Goal: Transaction & Acquisition: Purchase product/service

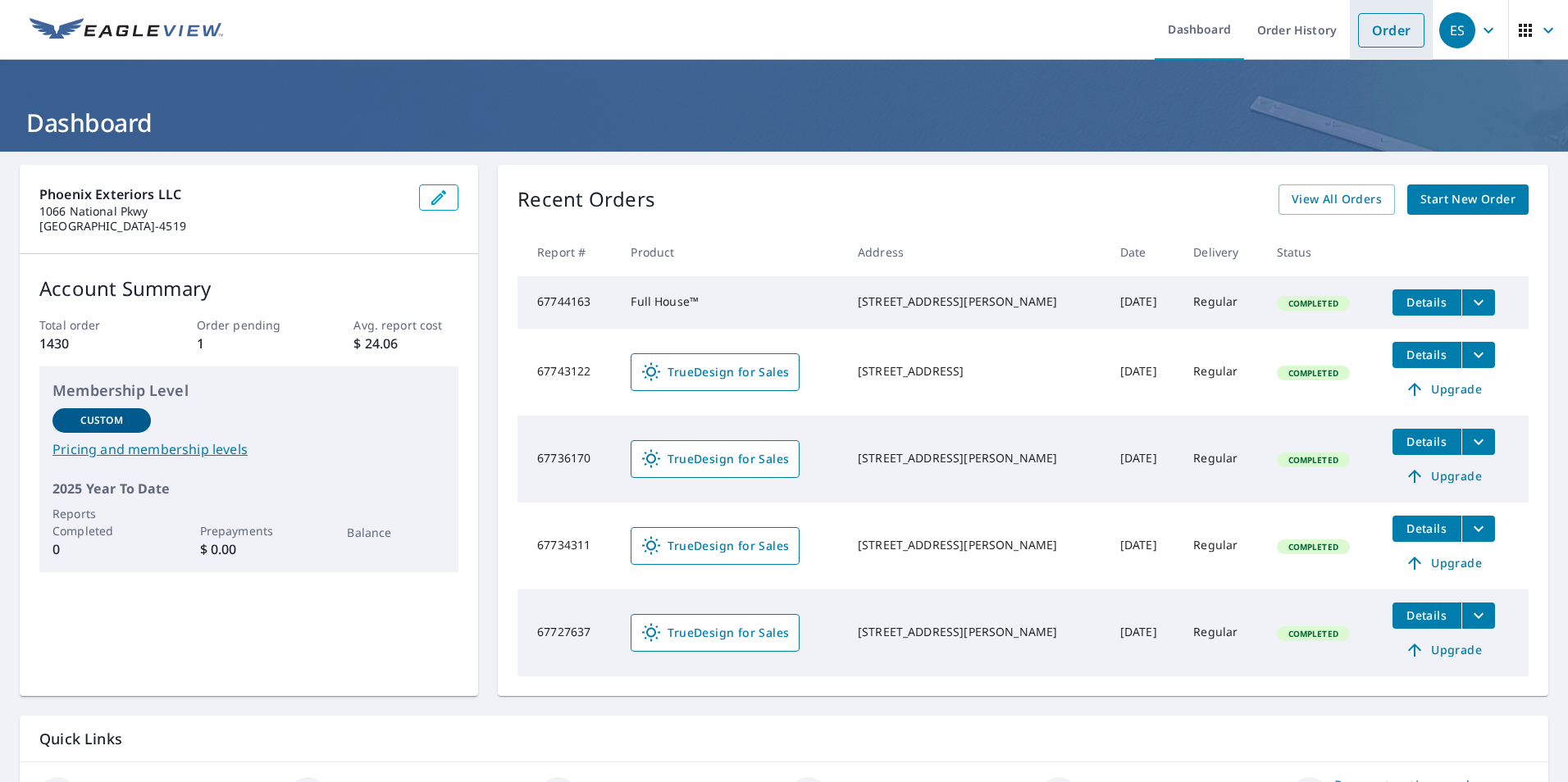
click at [1361, 36] on link "Order" at bounding box center [1391, 30] width 66 height 35
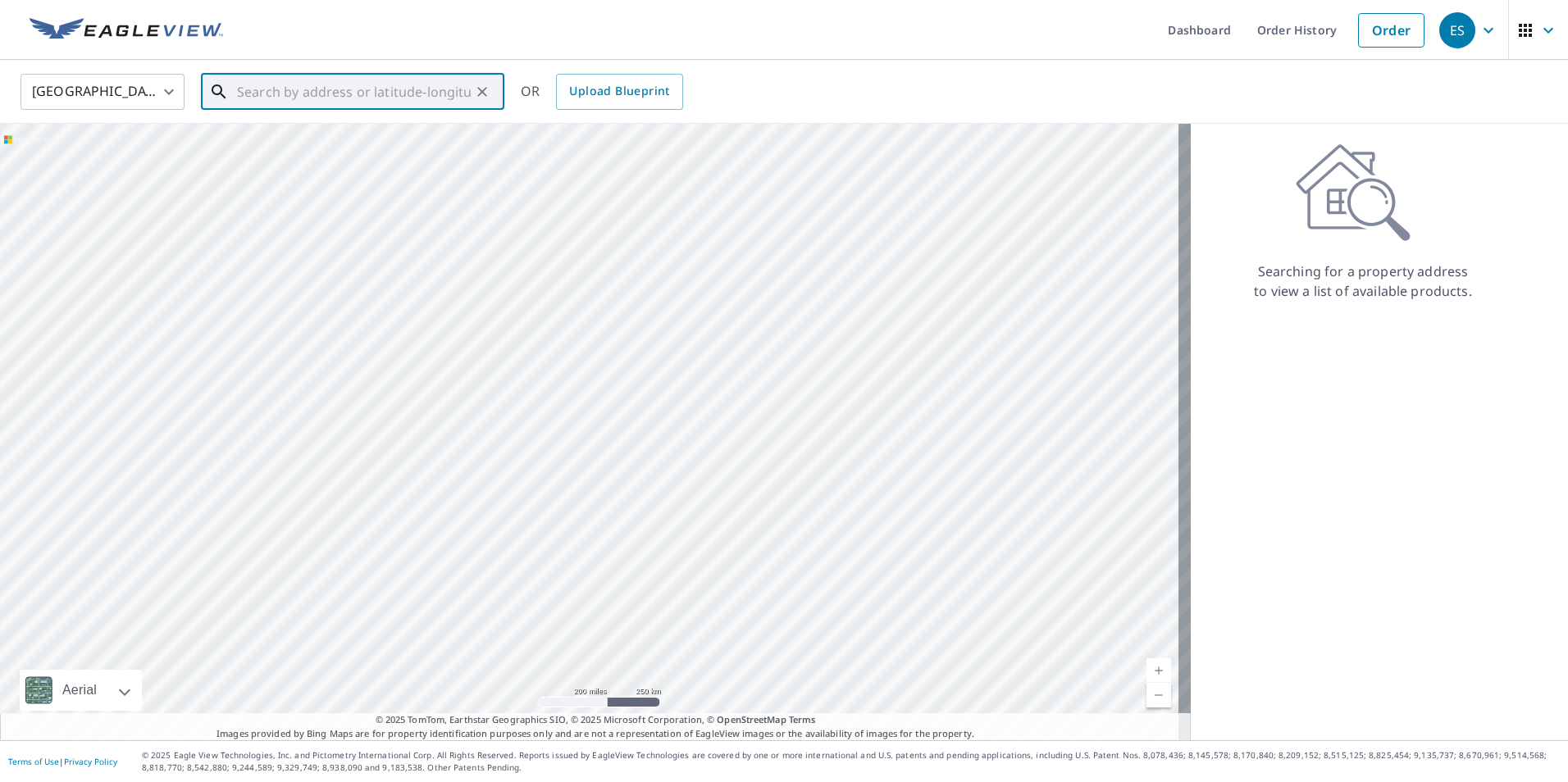
paste input "[STREET_ADDRESS]"
click at [430, 159] on p "[GEOGRAPHIC_DATA], IL 60026" at bounding box center [362, 157] width 257 height 17
type input "[STREET_ADDRESS]"
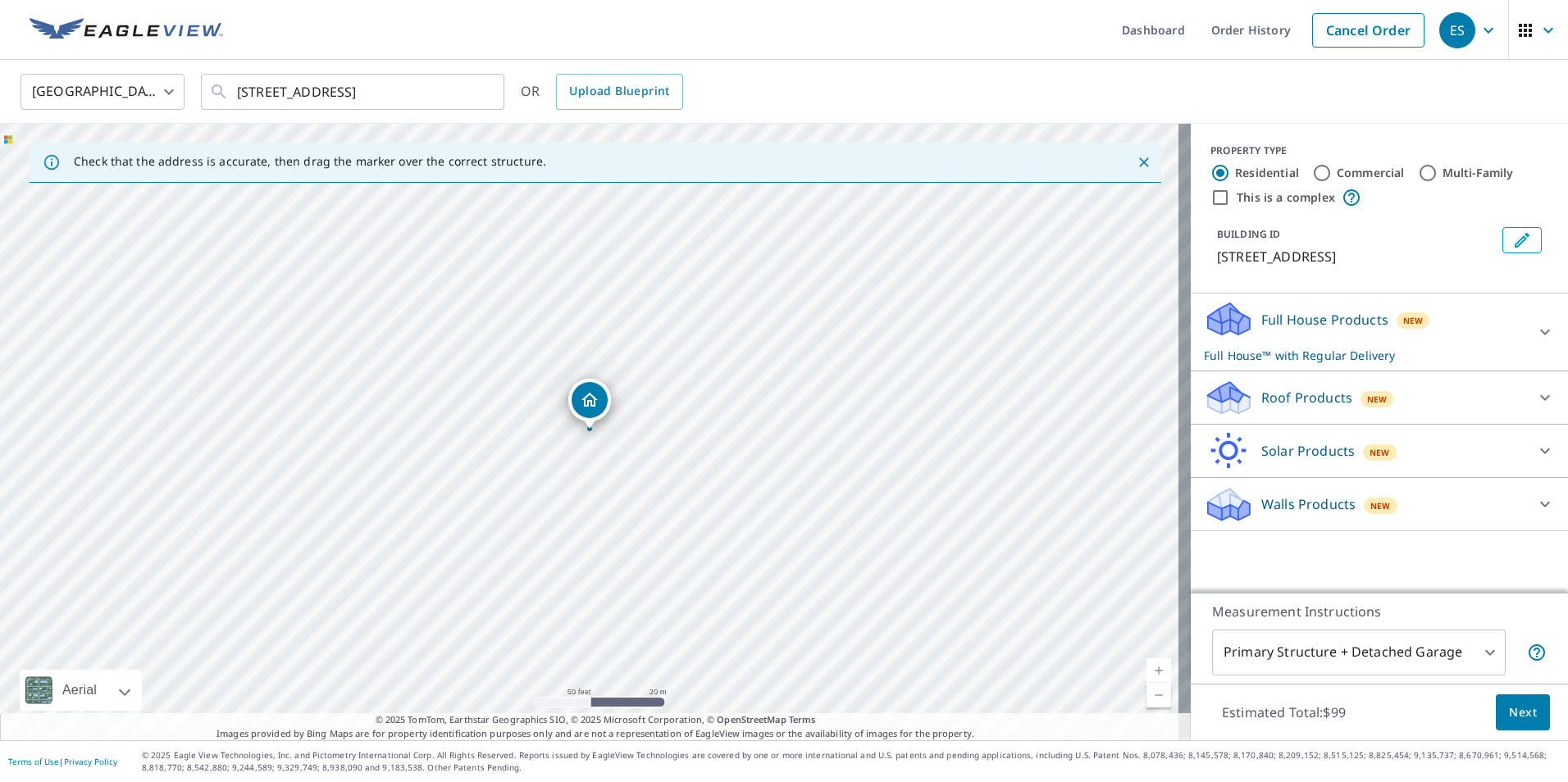
click at [1284, 433] on div "Solar Products New" at bounding box center [1364, 451] width 322 height 39
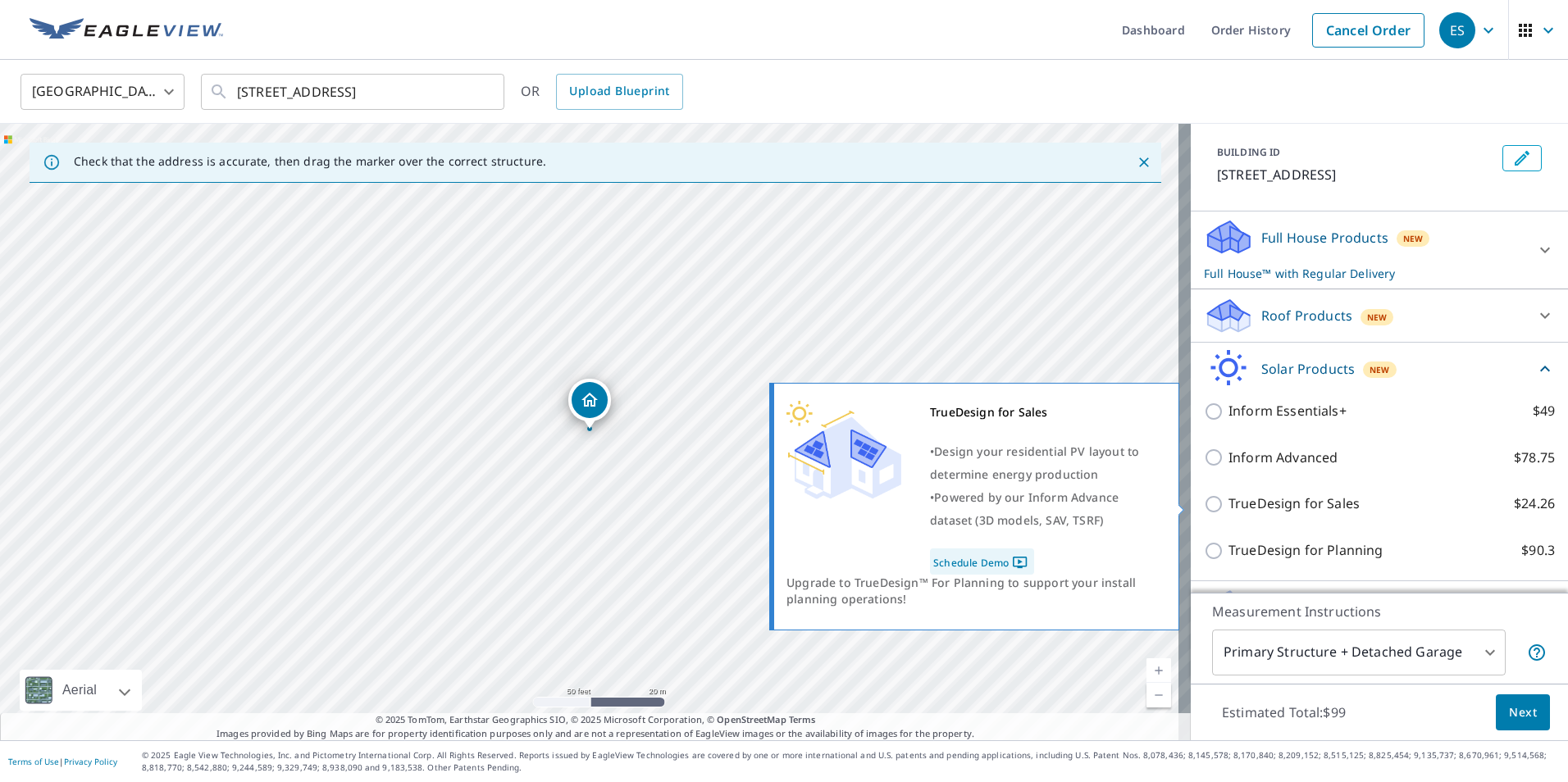
click at [1298, 506] on p "TrueDesign for Sales" at bounding box center [1294, 504] width 132 height 21
click at [1228, 506] on input "TrueDesign for Sales $24.26" at bounding box center [1216, 505] width 25 height 20
checkbox input "true"
checkbox input "false"
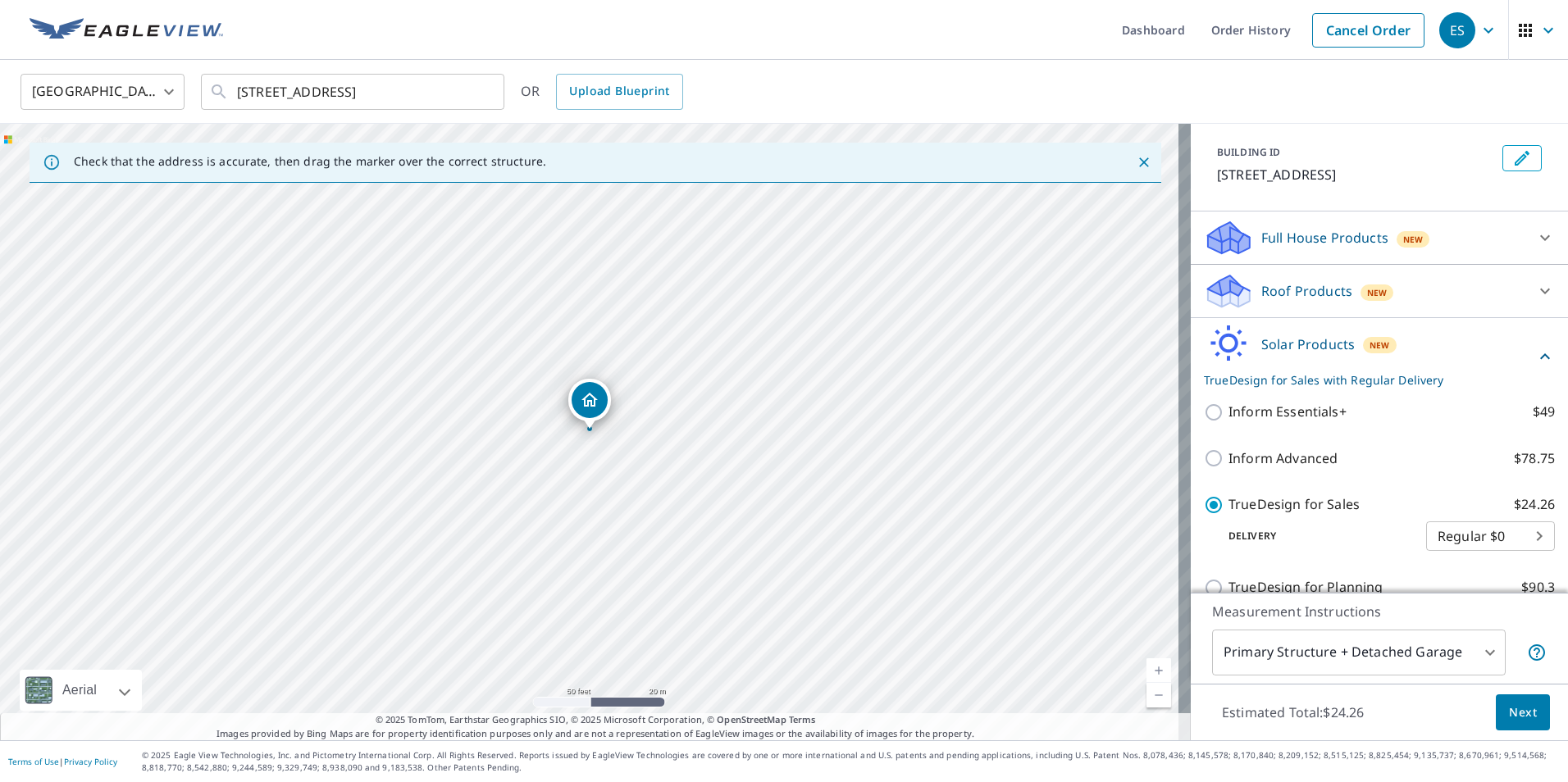
click at [1510, 710] on span "Next" at bounding box center [1523, 713] width 28 height 21
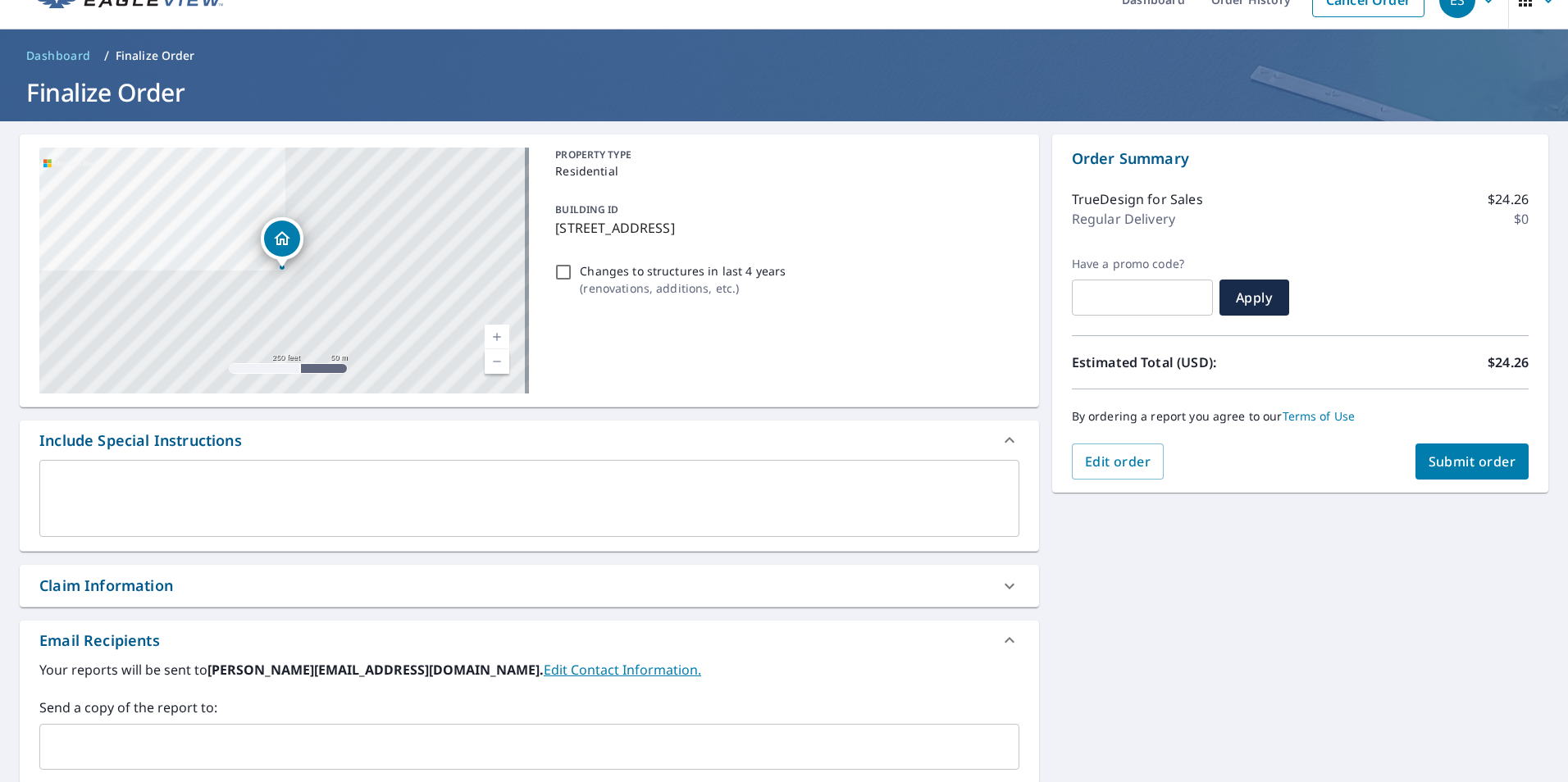
scroll to position [82, 0]
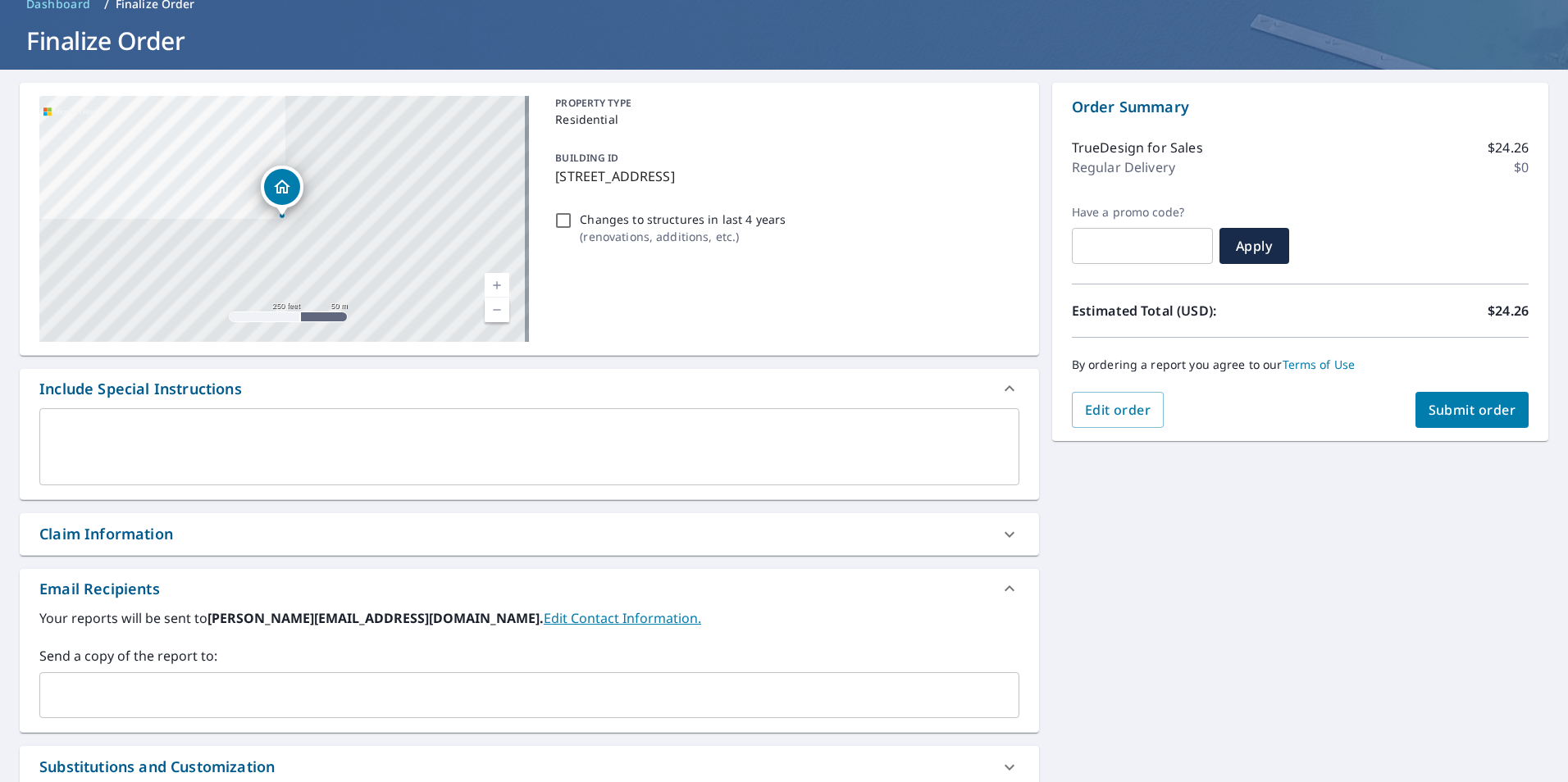
click at [132, 688] on input "text" at bounding box center [517, 695] width 940 height 31
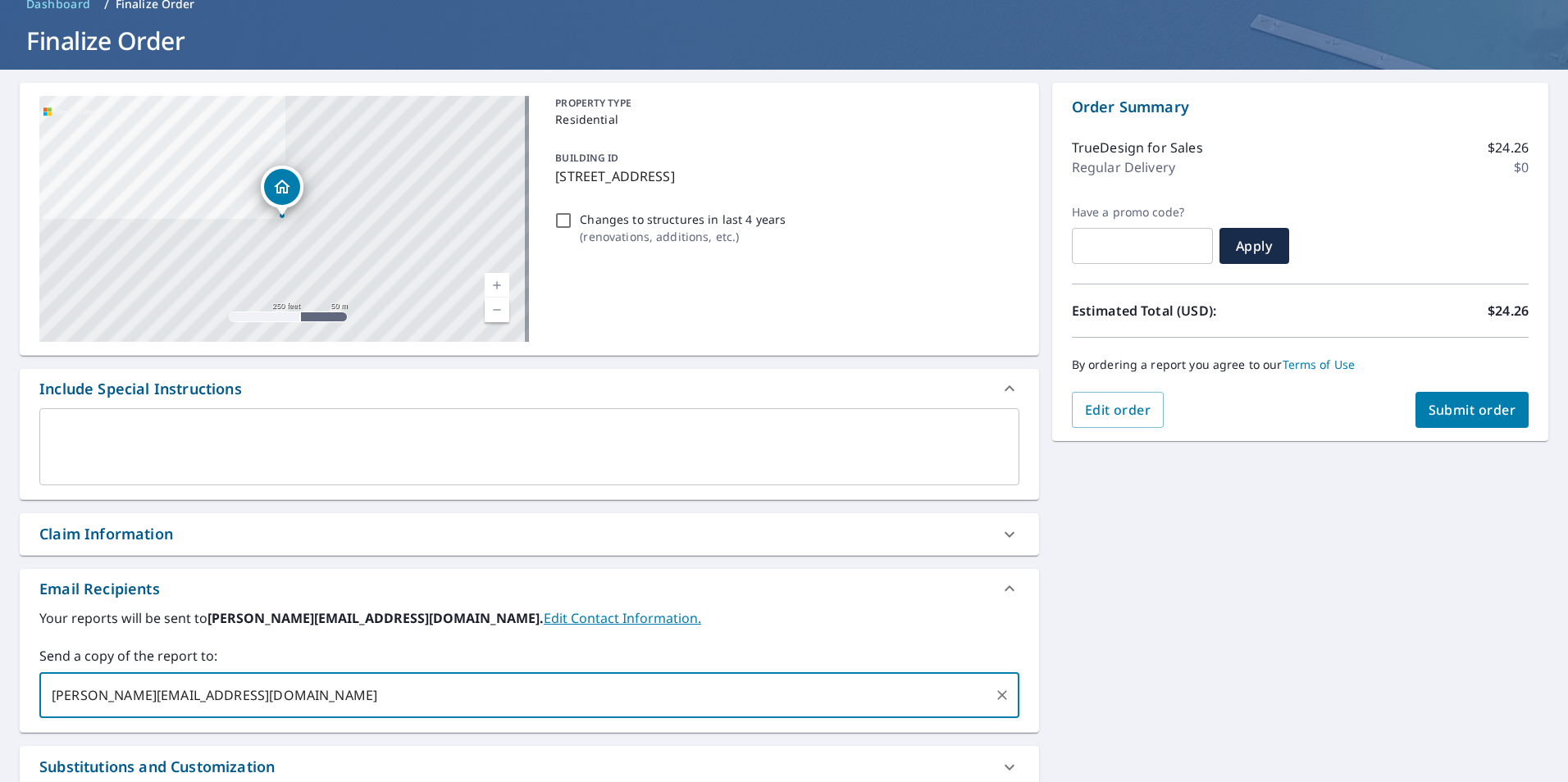
type input "[PERSON_NAME][EMAIL_ADDRESS][DOMAIN_NAME]"
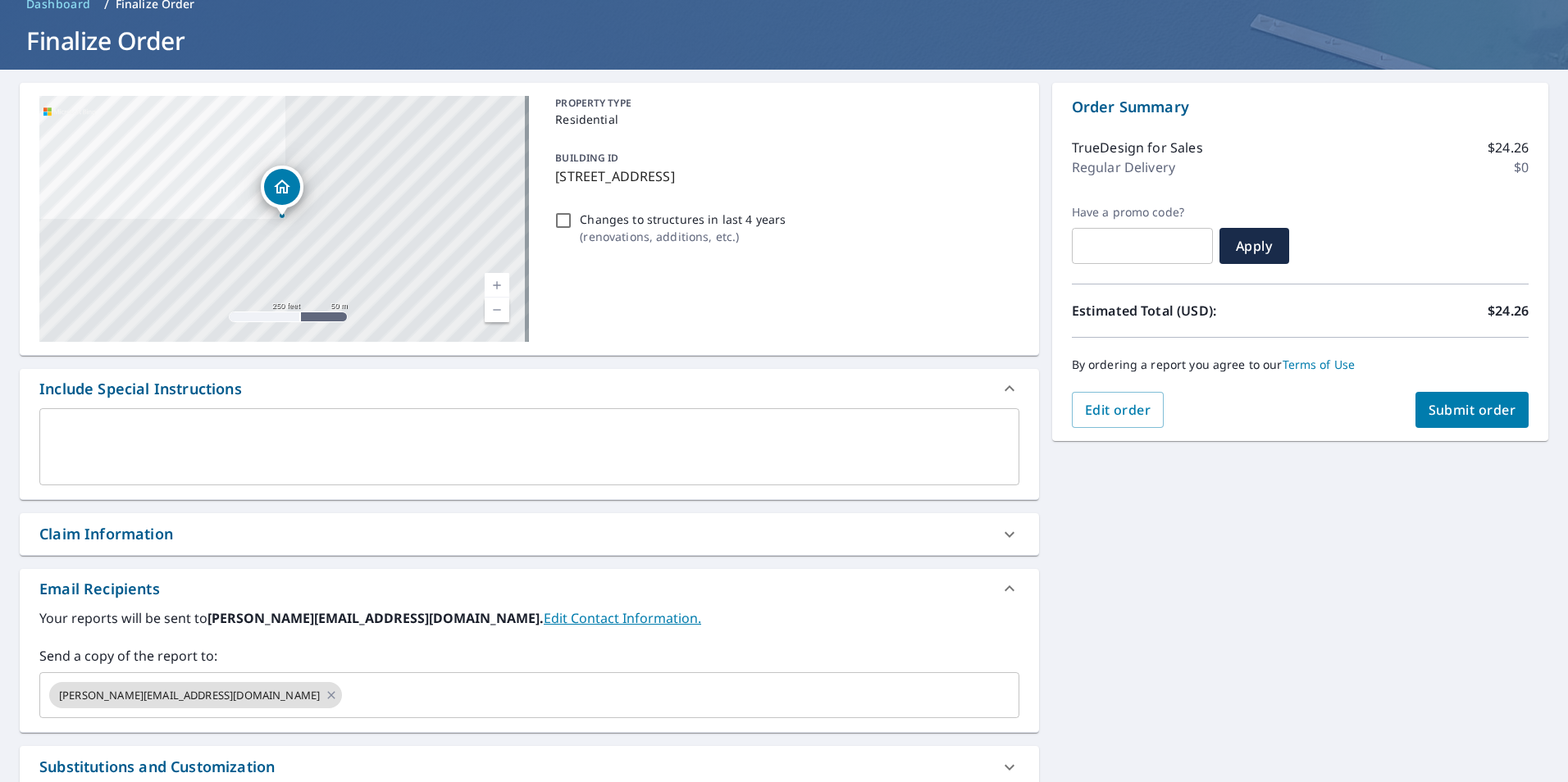
click at [269, 642] on div "Your reports will be sent to [PERSON_NAME][EMAIL_ADDRESS][DOMAIN_NAME]. Edit Co…" at bounding box center [530, 663] width 980 height 110
click at [1496, 411] on span "Submit order" at bounding box center [1472, 410] width 88 height 18
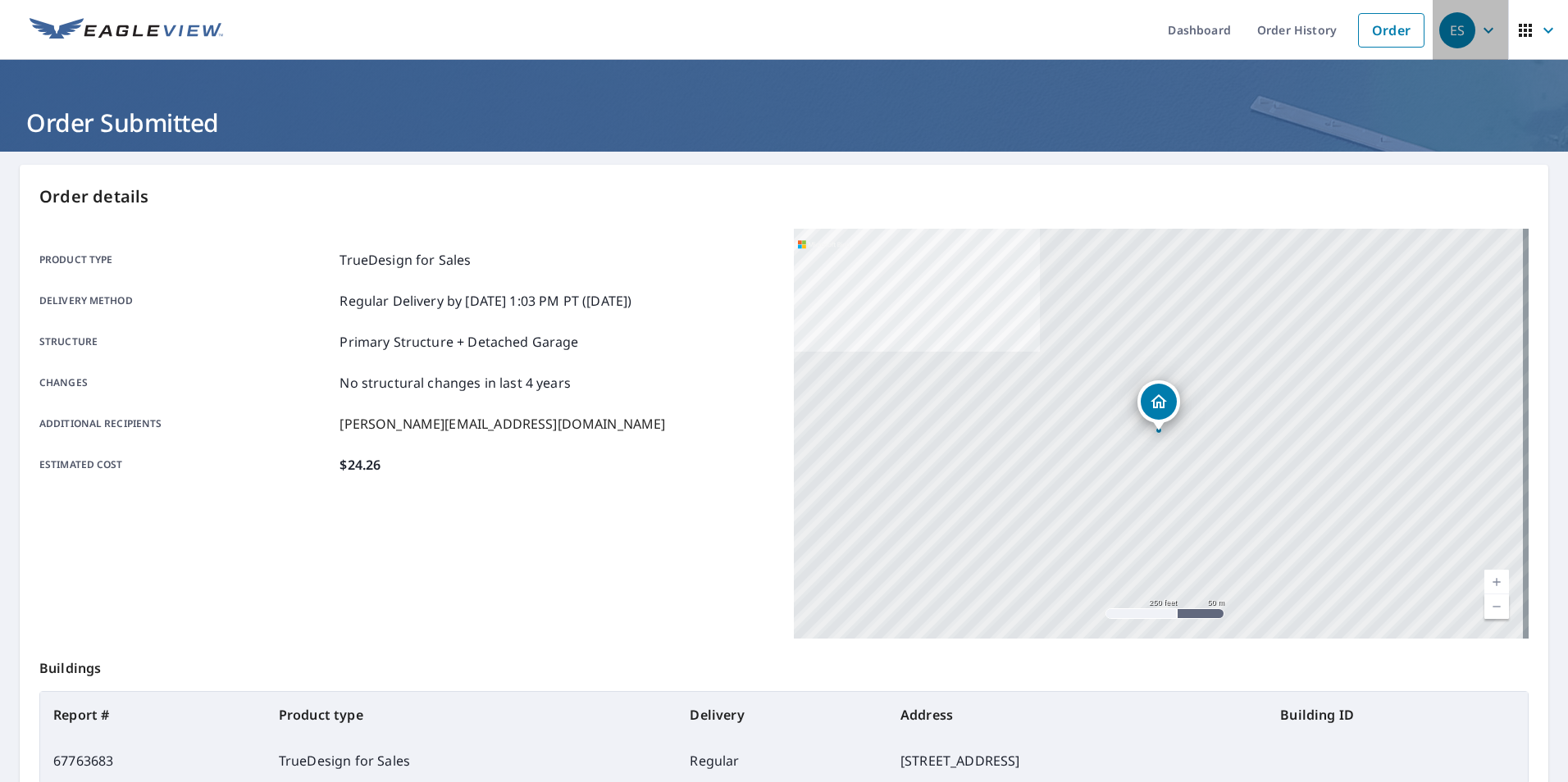
click at [1484, 31] on icon "button" at bounding box center [1489, 30] width 10 height 6
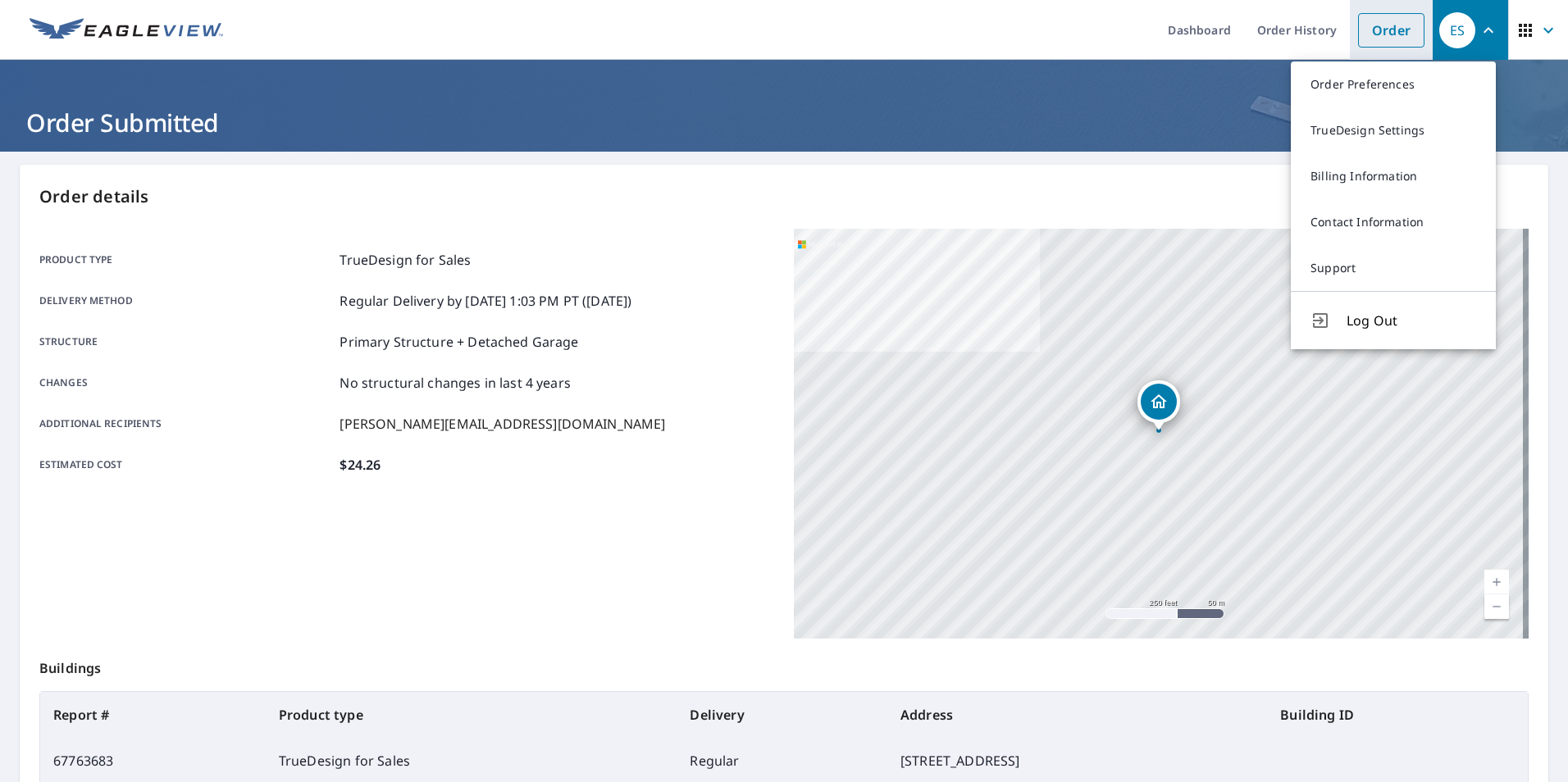
click at [1380, 31] on link "Order" at bounding box center [1391, 30] width 66 height 35
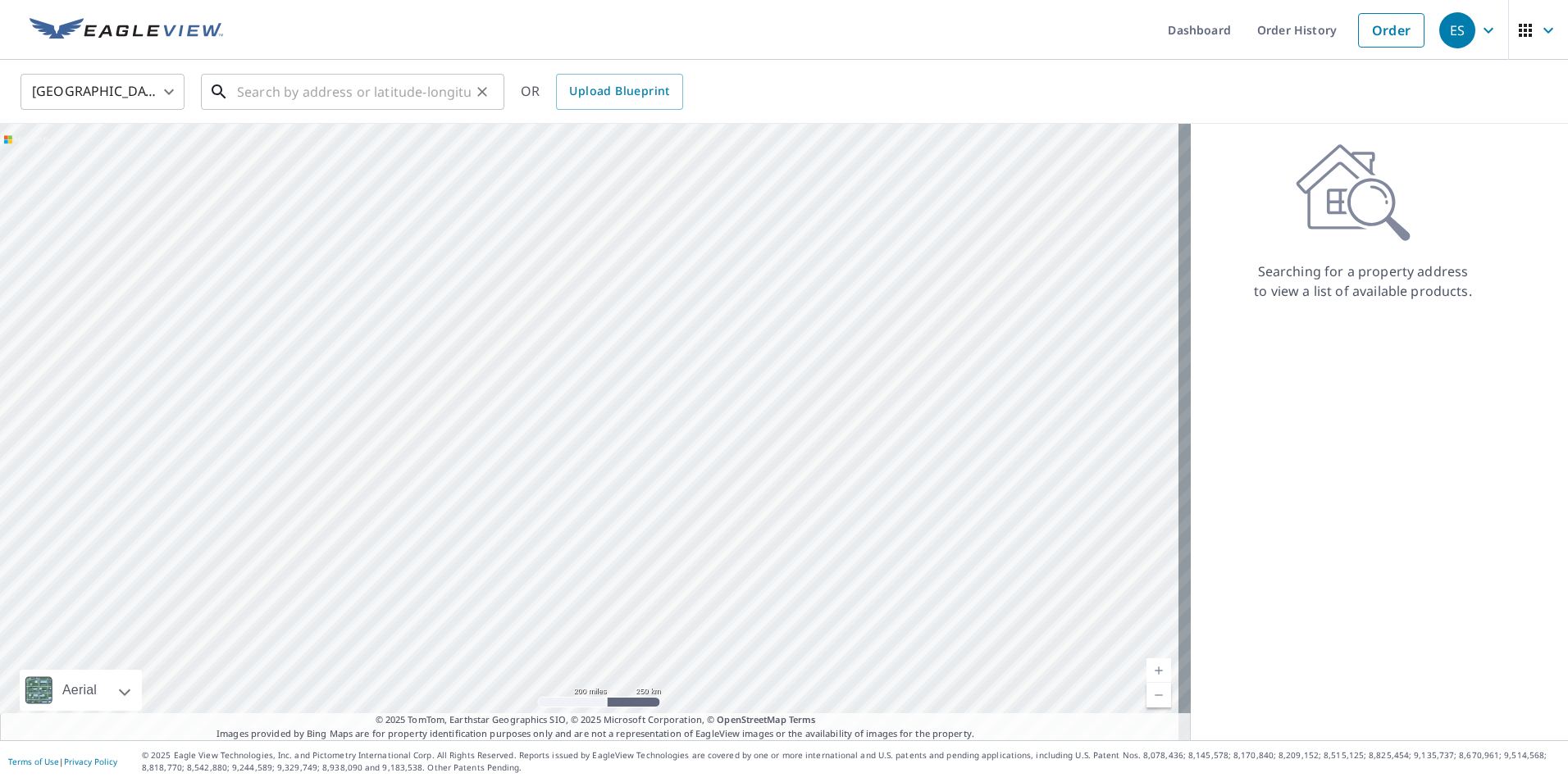
click at [336, 103] on input "text" at bounding box center [353, 92] width 234 height 46
paste input "[STREET_ADDRESS]"
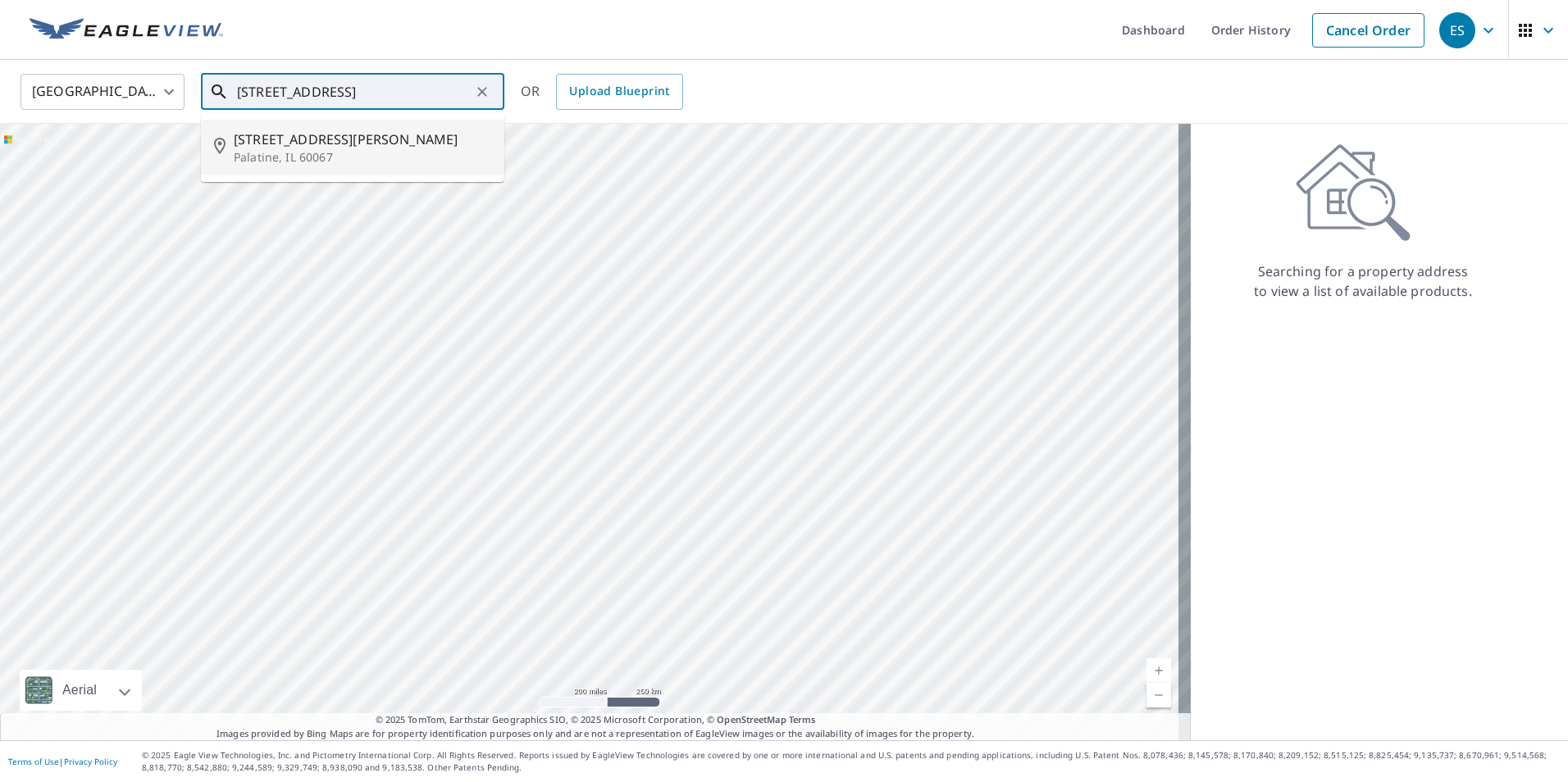
click at [331, 146] on span "[STREET_ADDRESS][PERSON_NAME]" at bounding box center [362, 140] width 257 height 20
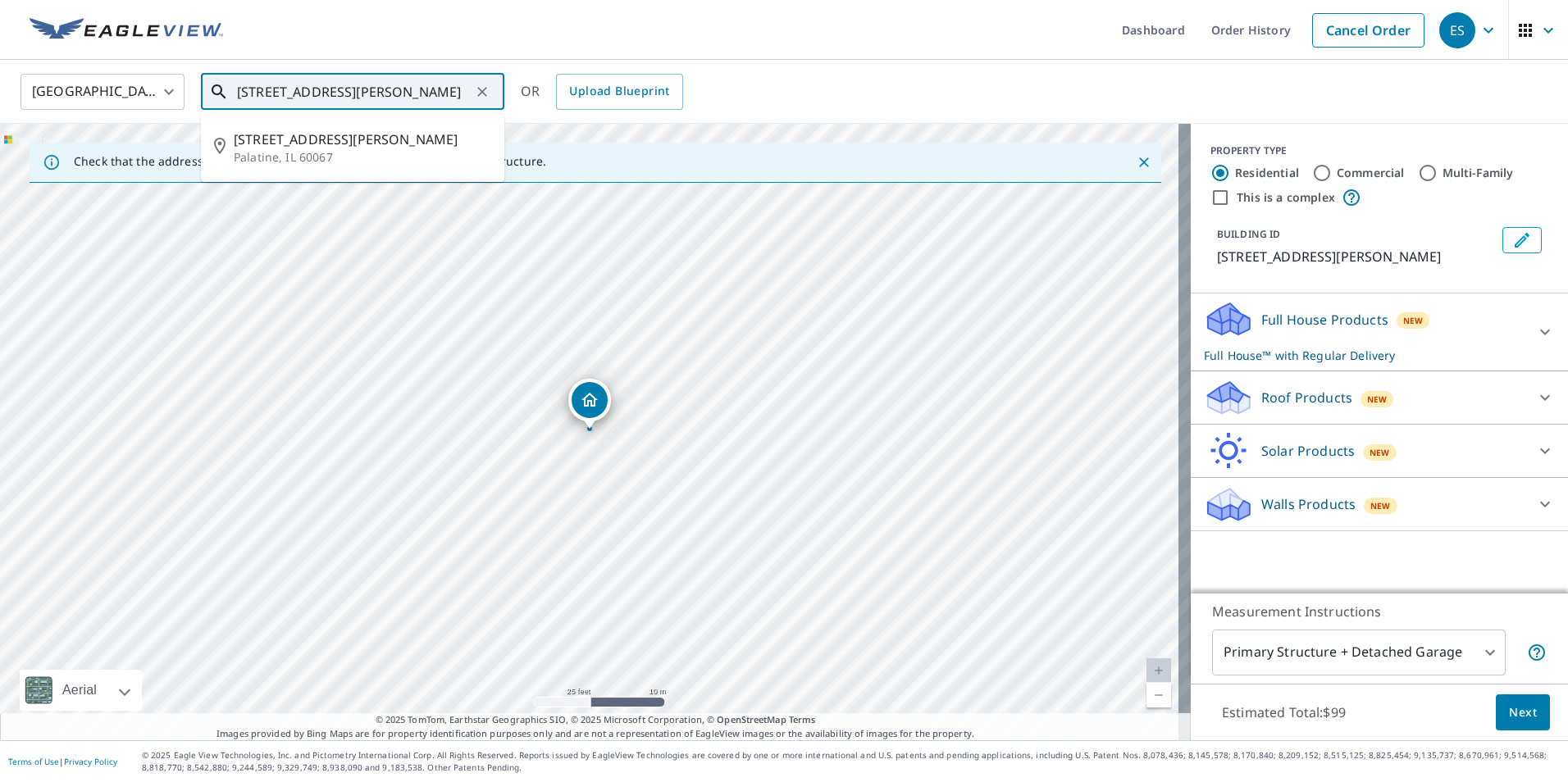
drag, startPoint x: 261, startPoint y: 84, endPoint x: 211, endPoint y: 86, distance: 50.0
click at [211, 86] on div "[STREET_ADDRESS][PERSON_NAME] ​" at bounding box center [352, 92] width 304 height 36
type input "[STREET_ADDRESS][PERSON_NAME]"
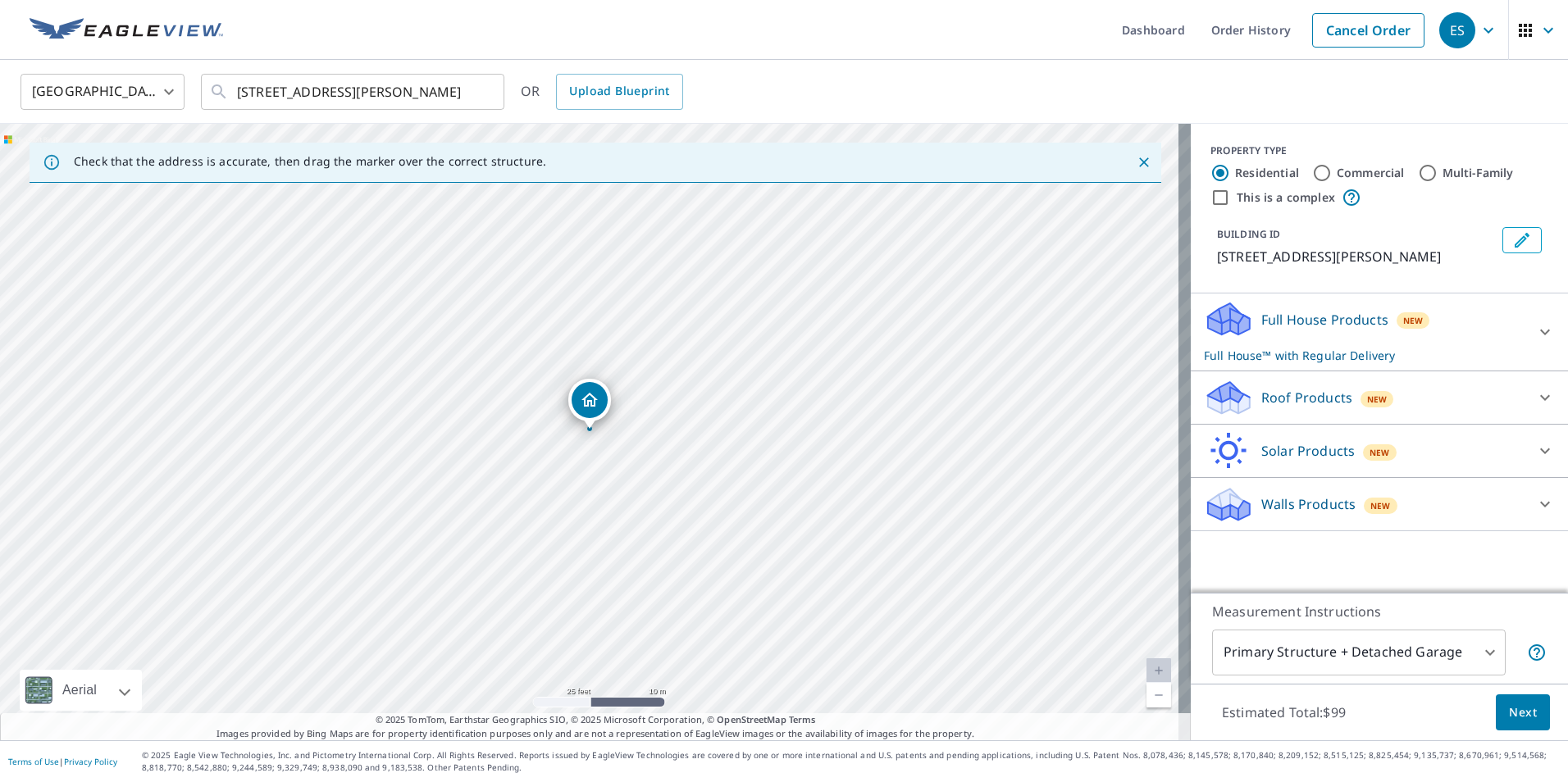
click at [1332, 456] on p "Solar Products" at bounding box center [1308, 451] width 93 height 20
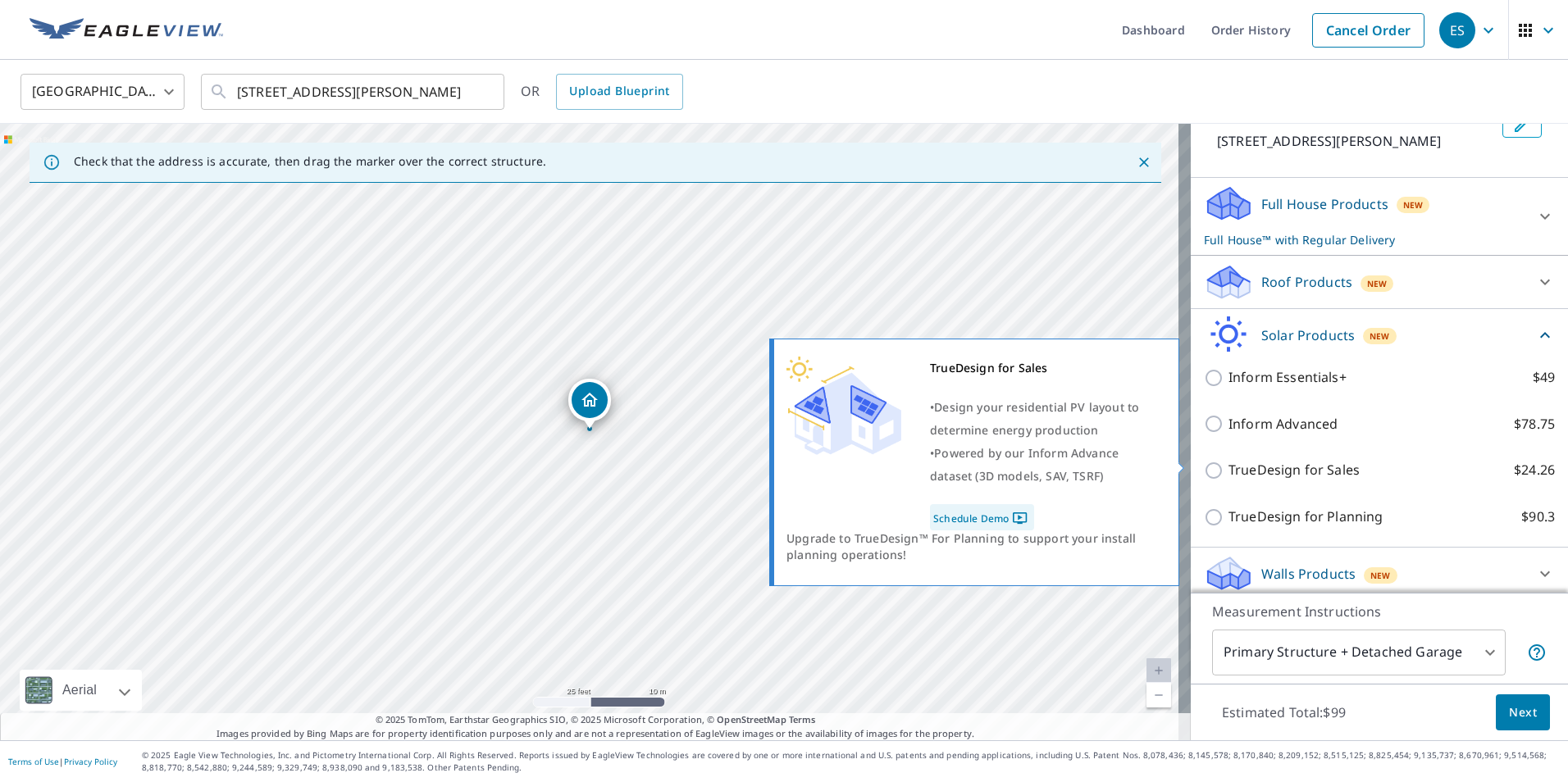
scroll to position [124, 0]
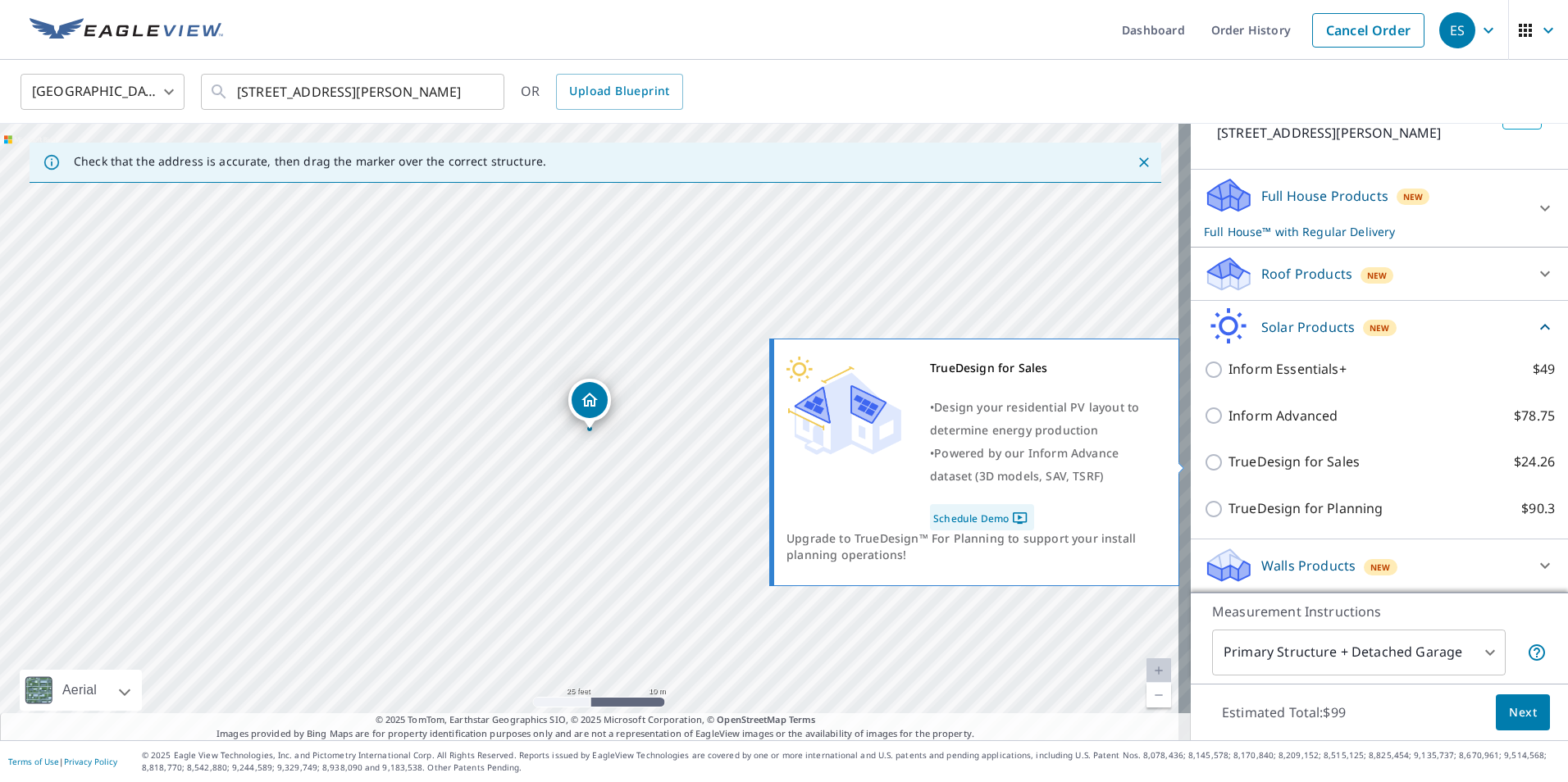
click at [1310, 453] on p "TrueDesign for Sales" at bounding box center [1294, 462] width 132 height 21
click at [1228, 453] on input "TrueDesign for Sales $24.26" at bounding box center [1216, 462] width 25 height 20
checkbox input "true"
checkbox input "false"
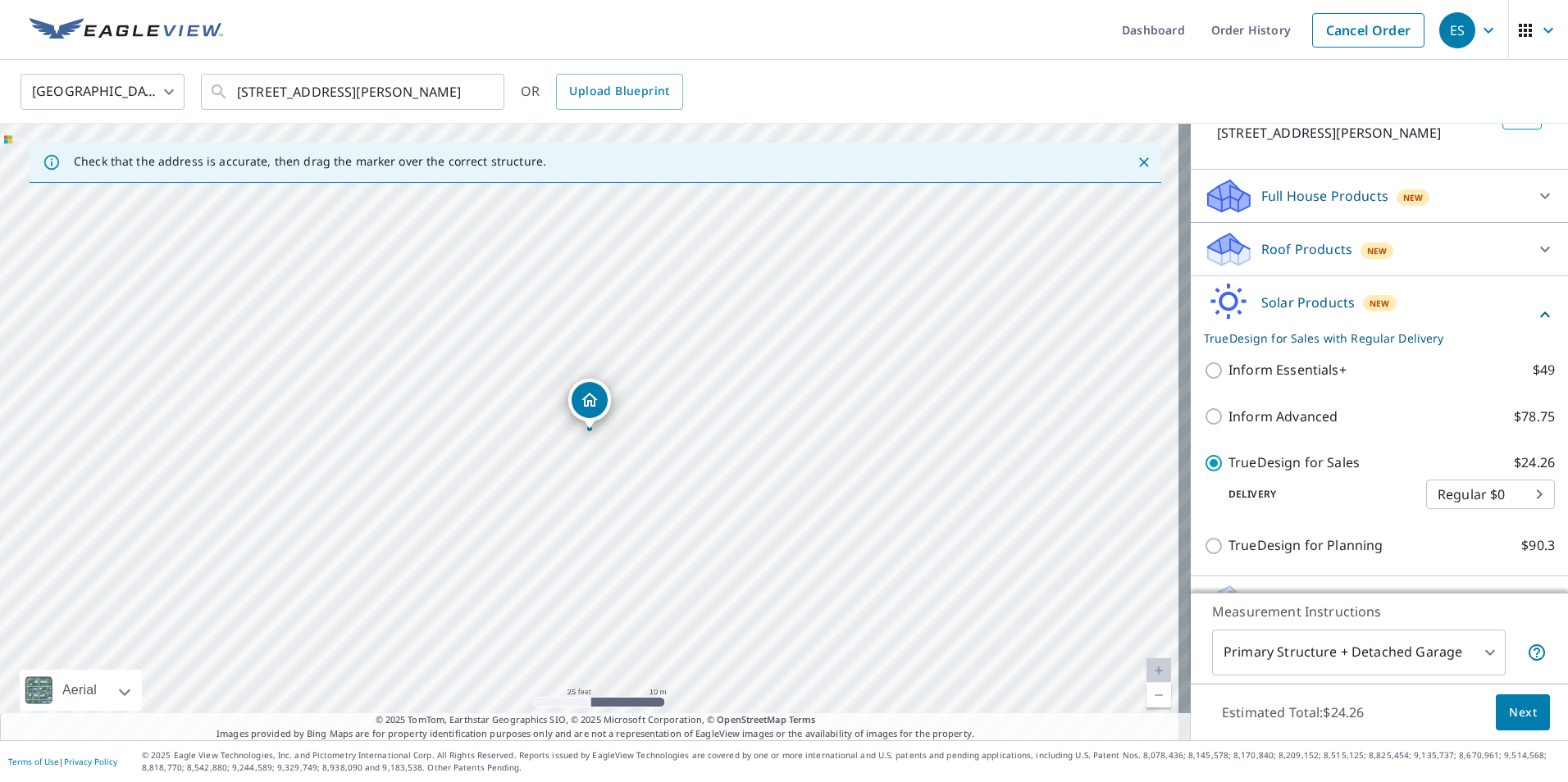
click at [1519, 723] on button "Next" at bounding box center [1522, 713] width 54 height 37
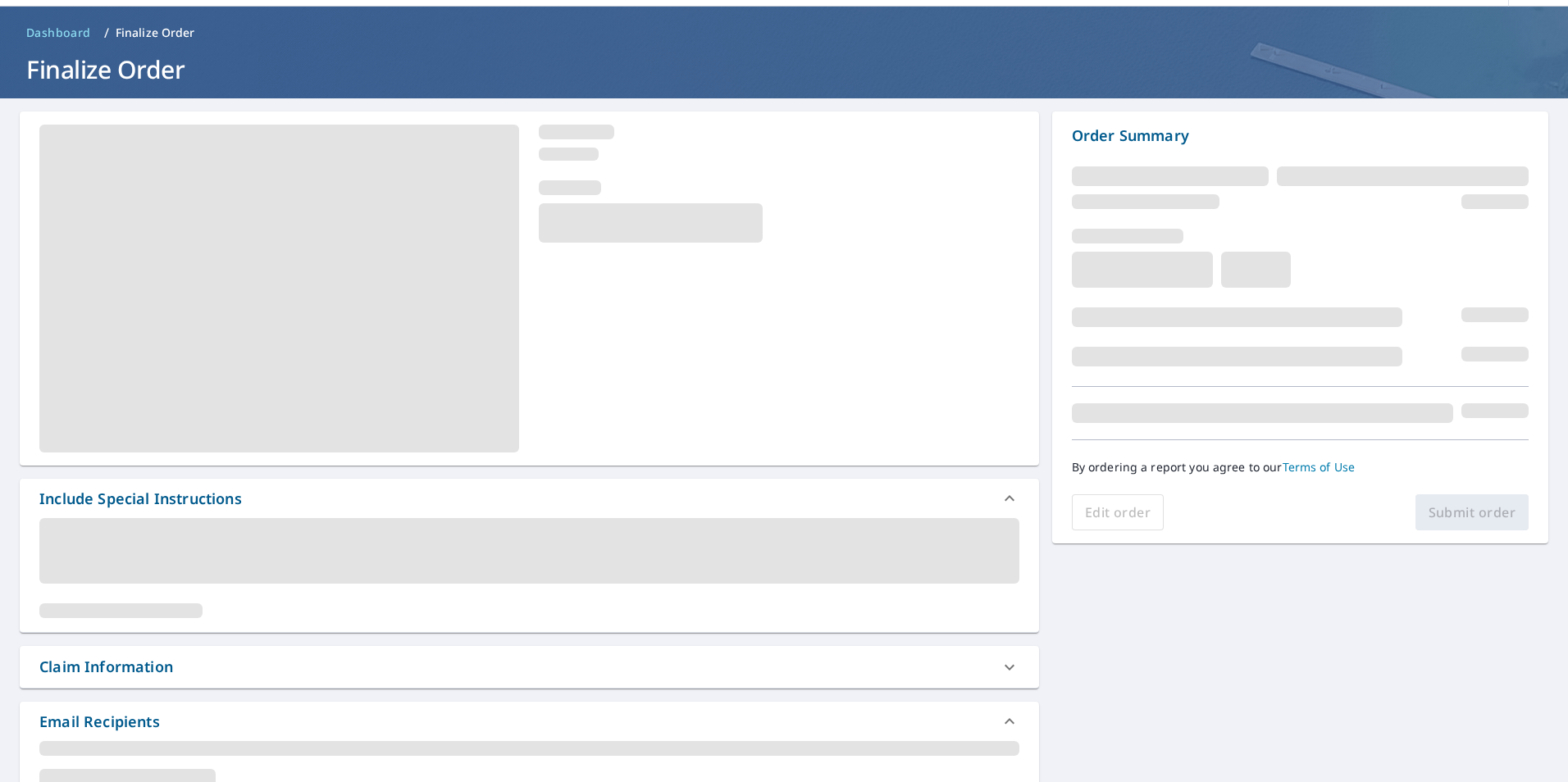
scroll to position [82, 0]
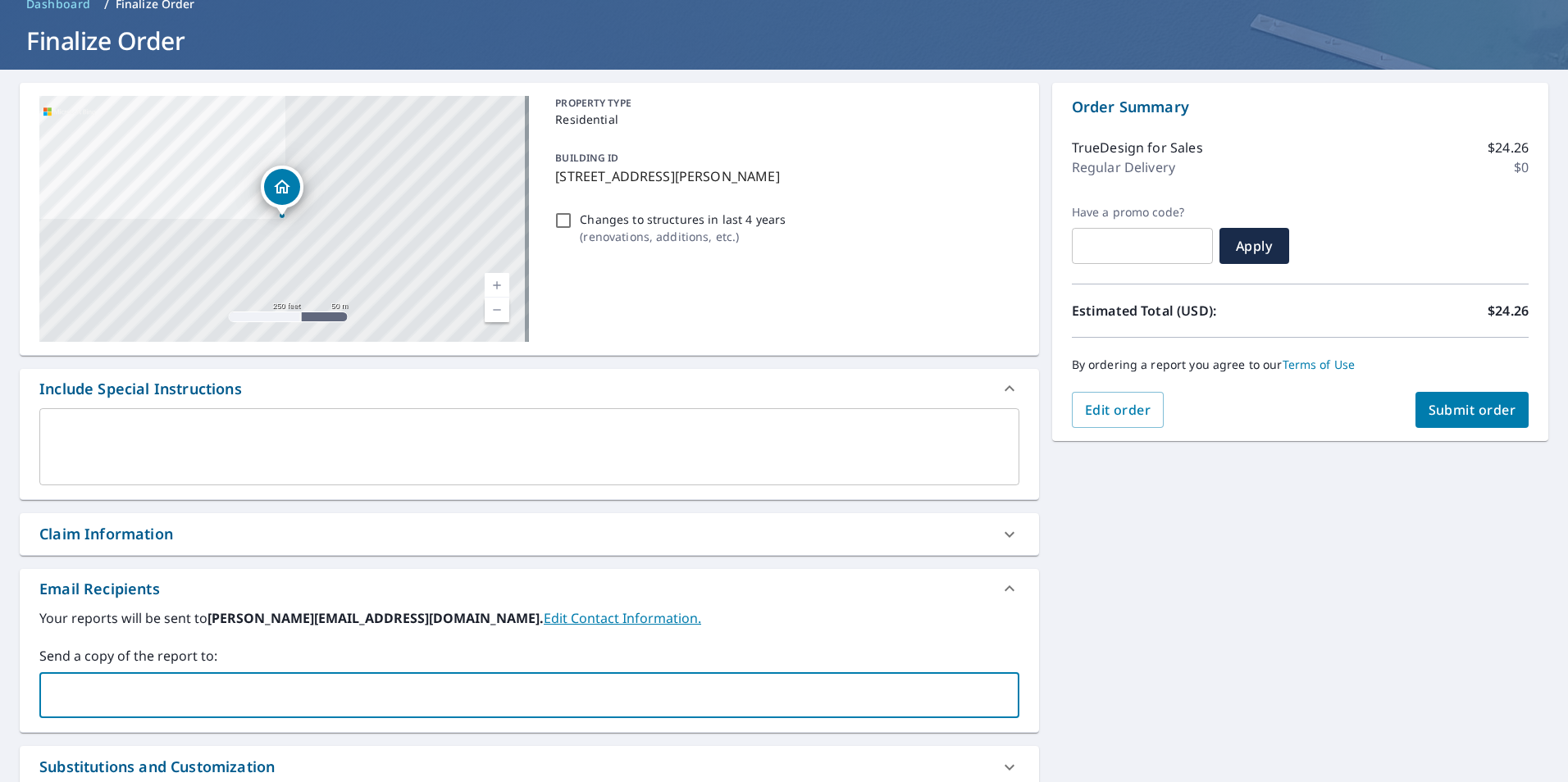
click at [189, 697] on input "text" at bounding box center [517, 695] width 940 height 31
click at [70, 696] on input "[EMAIL_ADDRESS][DOMAIN_NAME]" at bounding box center [517, 695] width 940 height 31
type input "[PERSON_NAME][EMAIL_ADDRESS][DOMAIN_NAME]"
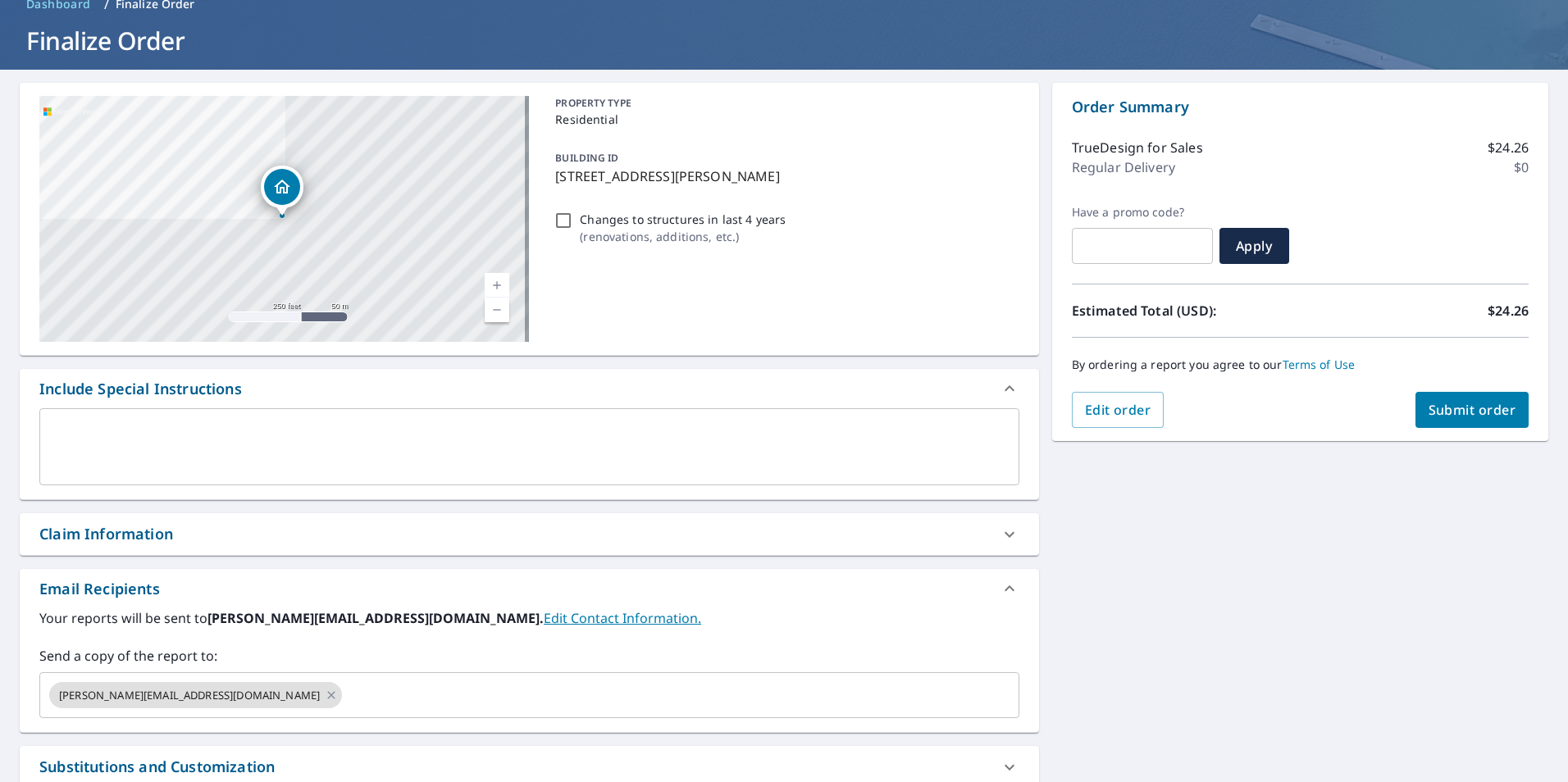
click at [340, 642] on div "Your reports will be sent to [PERSON_NAME][EMAIL_ADDRESS][DOMAIN_NAME]. Edit Co…" at bounding box center [530, 663] width 980 height 110
click at [1477, 408] on span "Submit order" at bounding box center [1472, 410] width 88 height 18
